Goal: Task Accomplishment & Management: Manage account settings

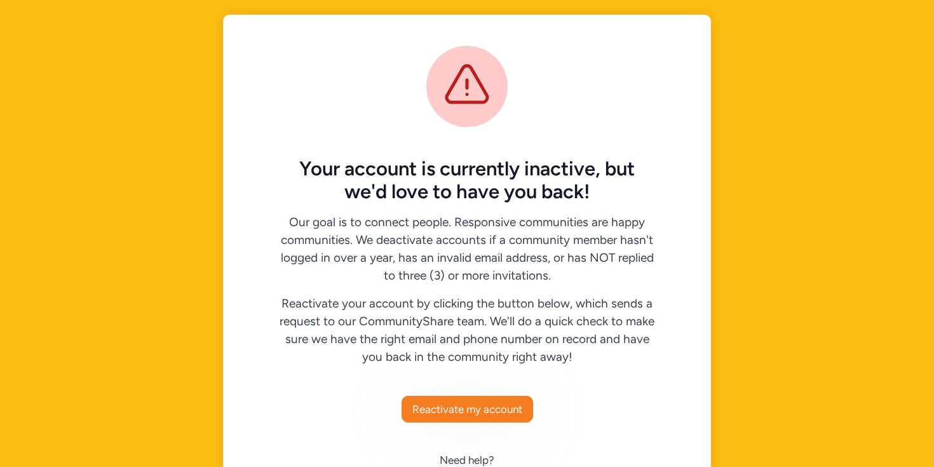
scroll to position [24, 0]
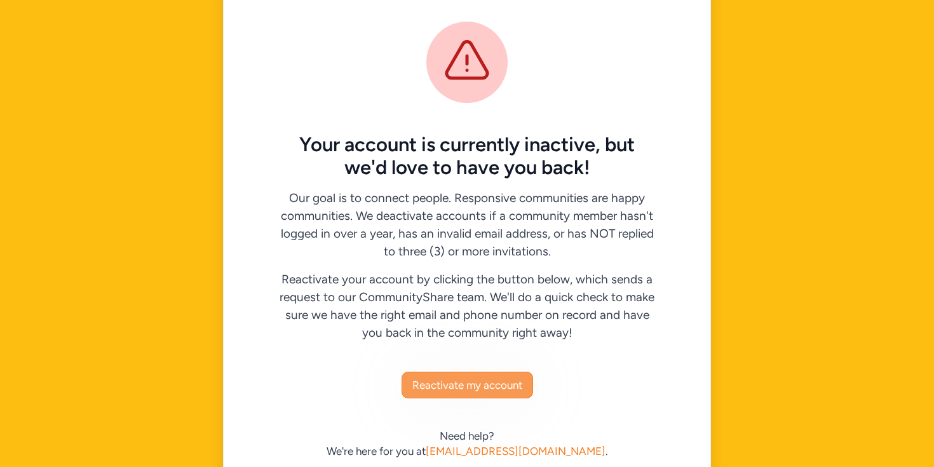
click at [511, 381] on span "Reactivate my account" at bounding box center [467, 384] width 110 height 15
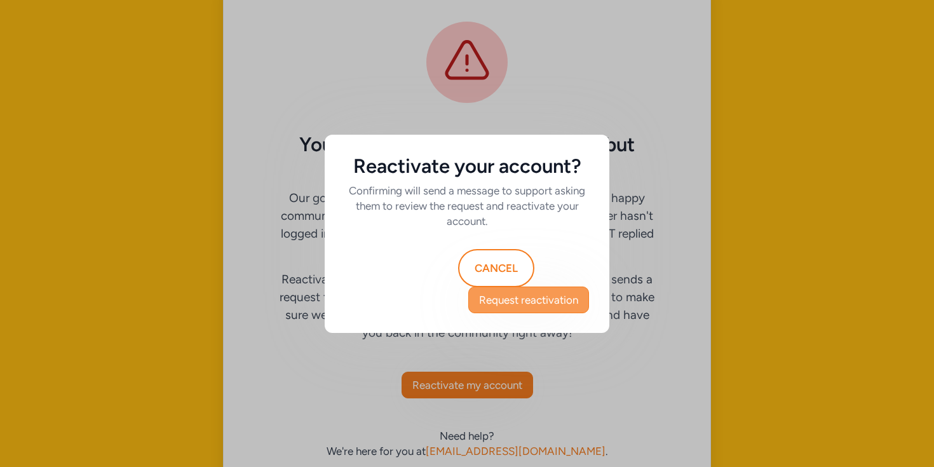
click at [553, 302] on span "Request reactivation" at bounding box center [528, 299] width 99 height 15
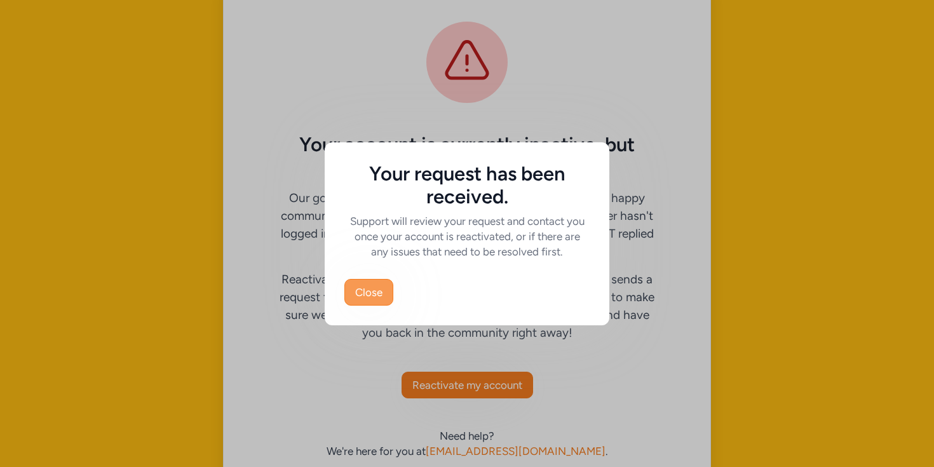
click at [353, 283] on button "Close" at bounding box center [368, 292] width 49 height 27
